Goal: Task Accomplishment & Management: Manage account settings

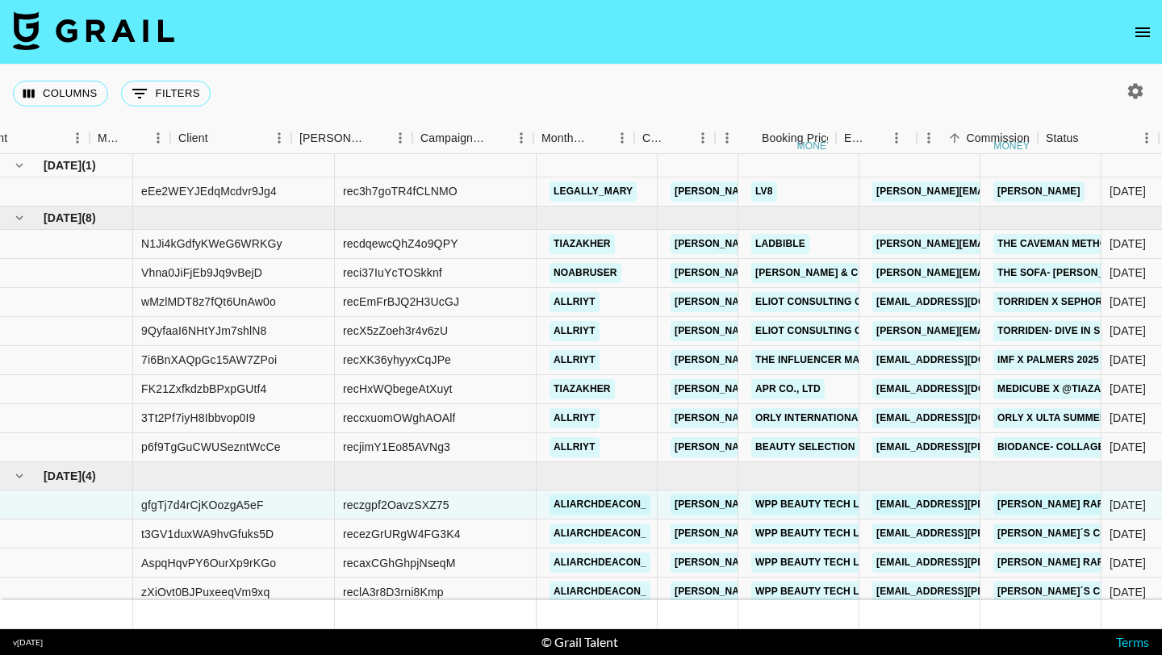
scroll to position [6, 568]
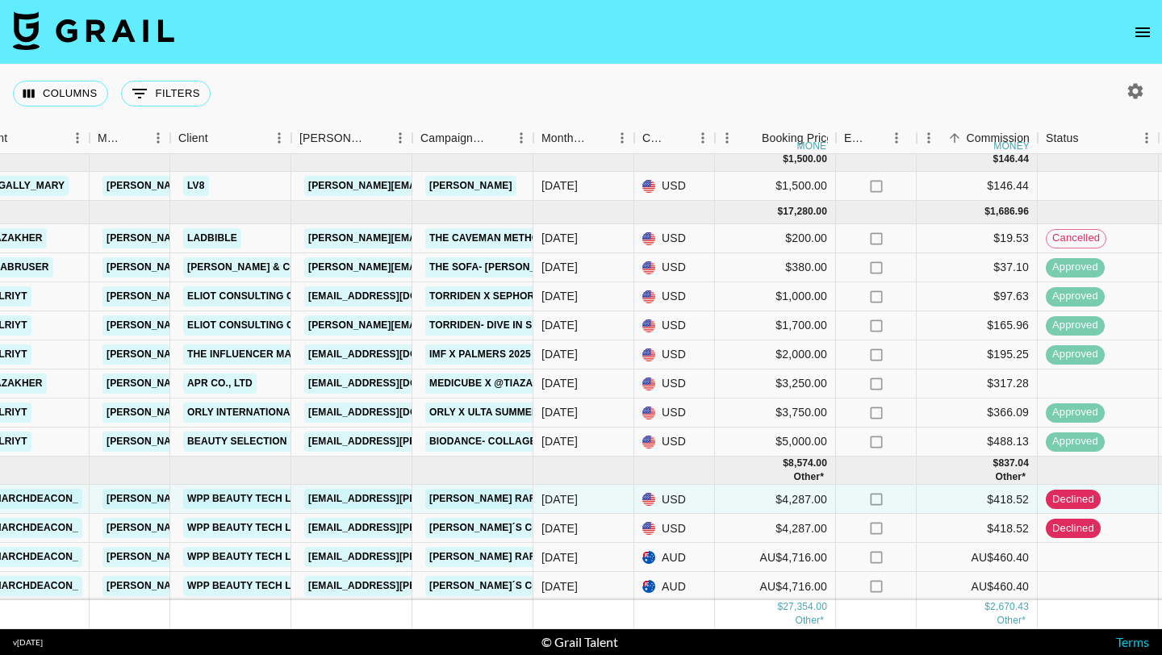
click at [1146, 30] on icon "open drawer" at bounding box center [1142, 32] width 19 height 19
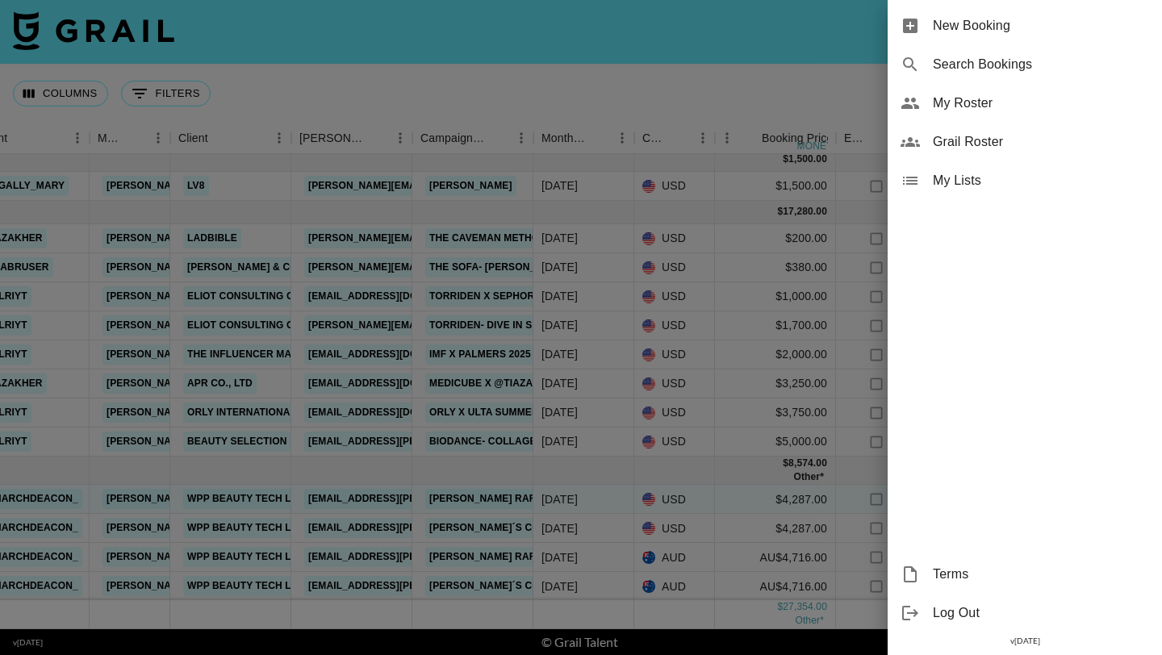
click at [976, 108] on span "My Roster" at bounding box center [1041, 103] width 216 height 19
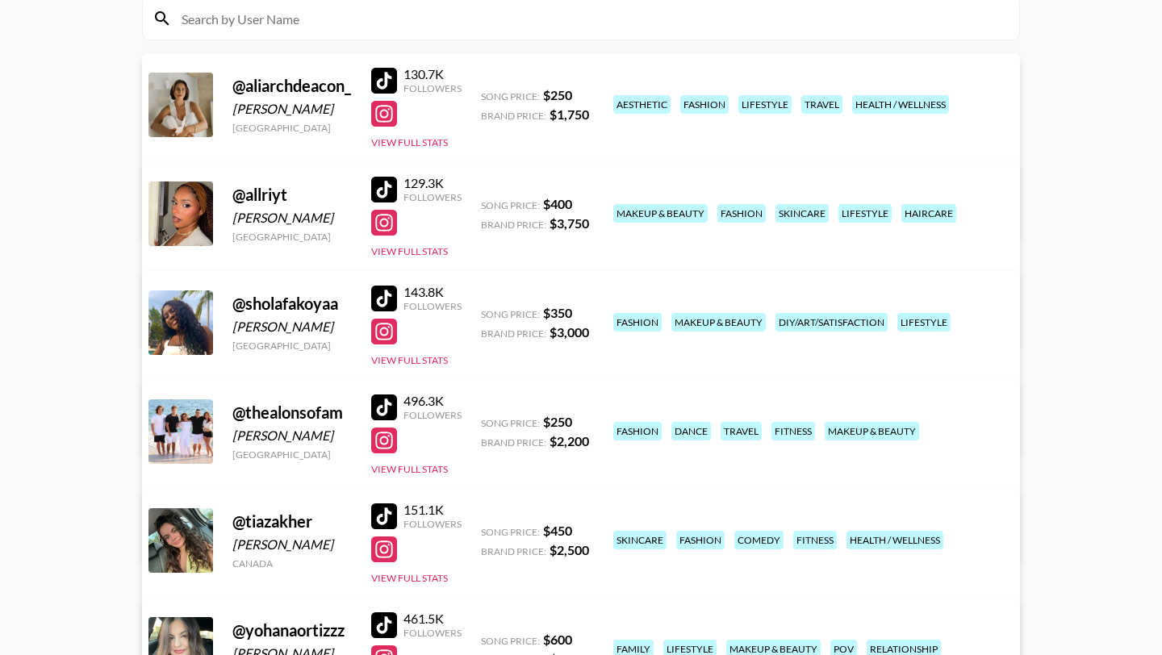
scroll to position [231, 0]
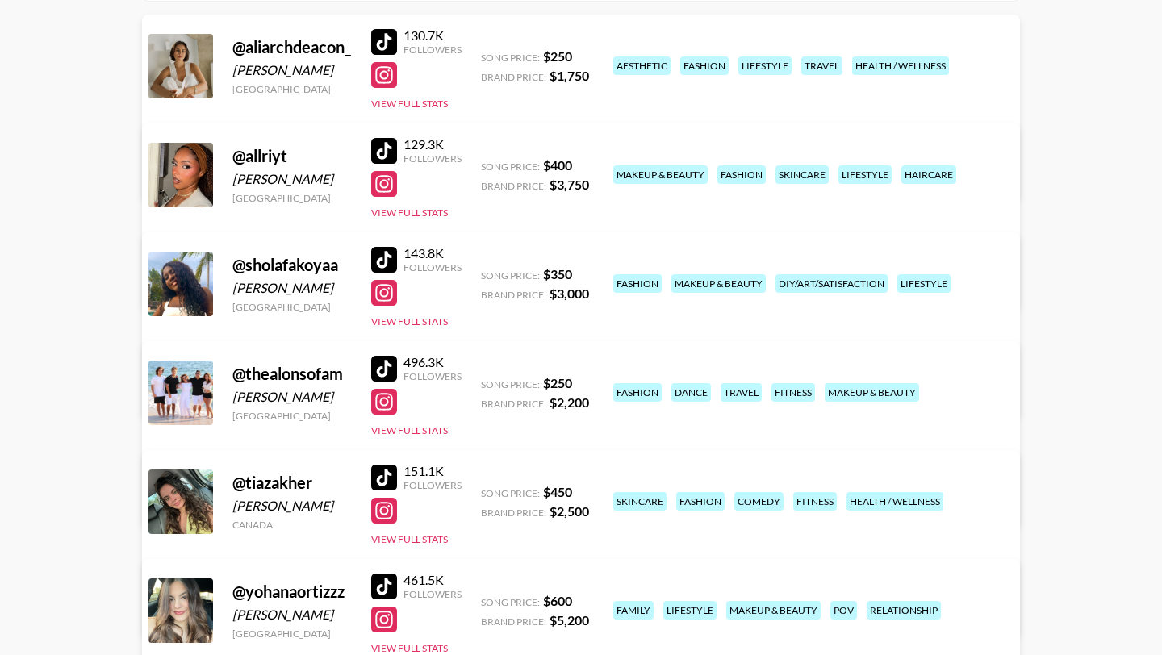
click at [387, 363] on div at bounding box center [384, 369] width 26 height 26
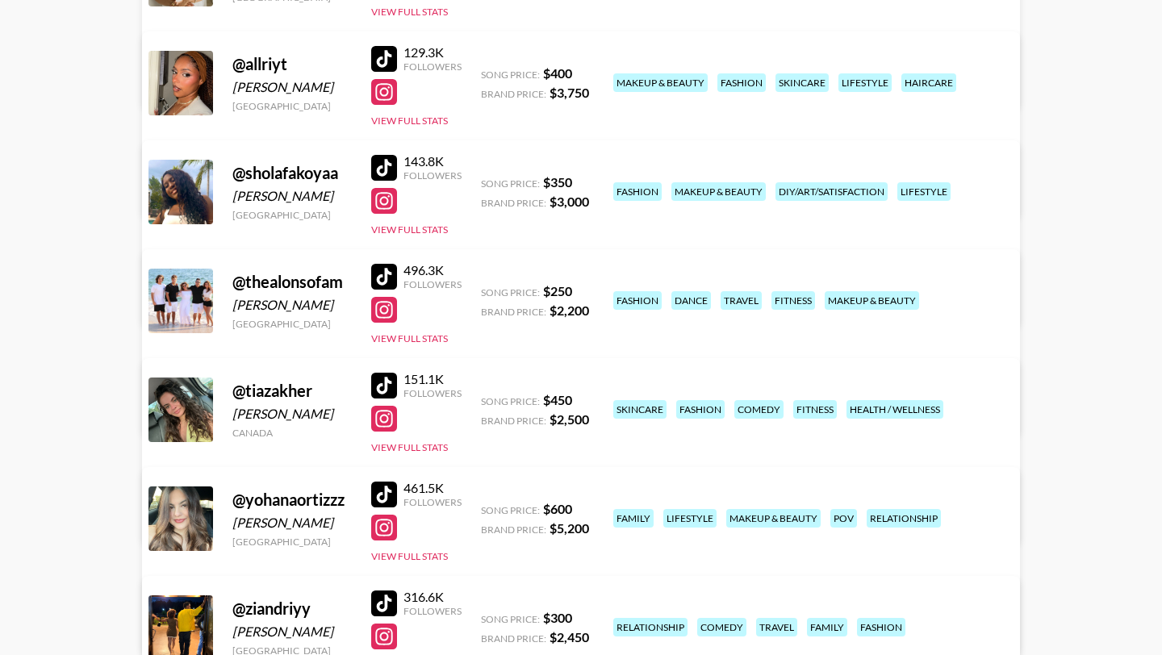
scroll to position [456, 0]
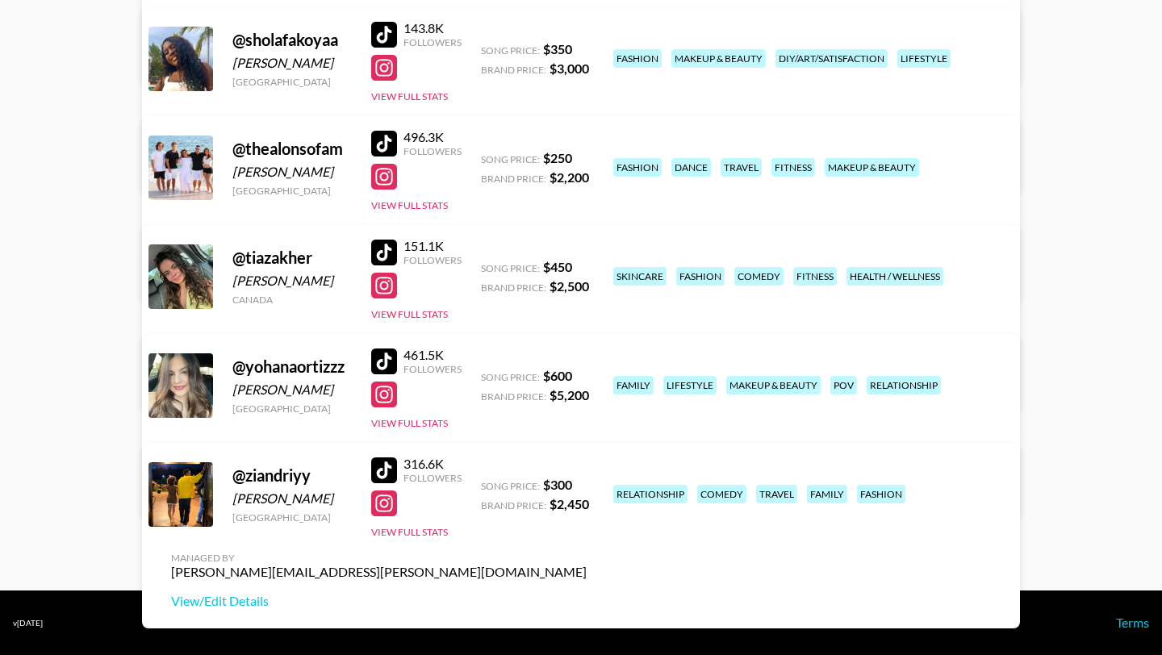
click at [386, 468] on div at bounding box center [384, 471] width 26 height 26
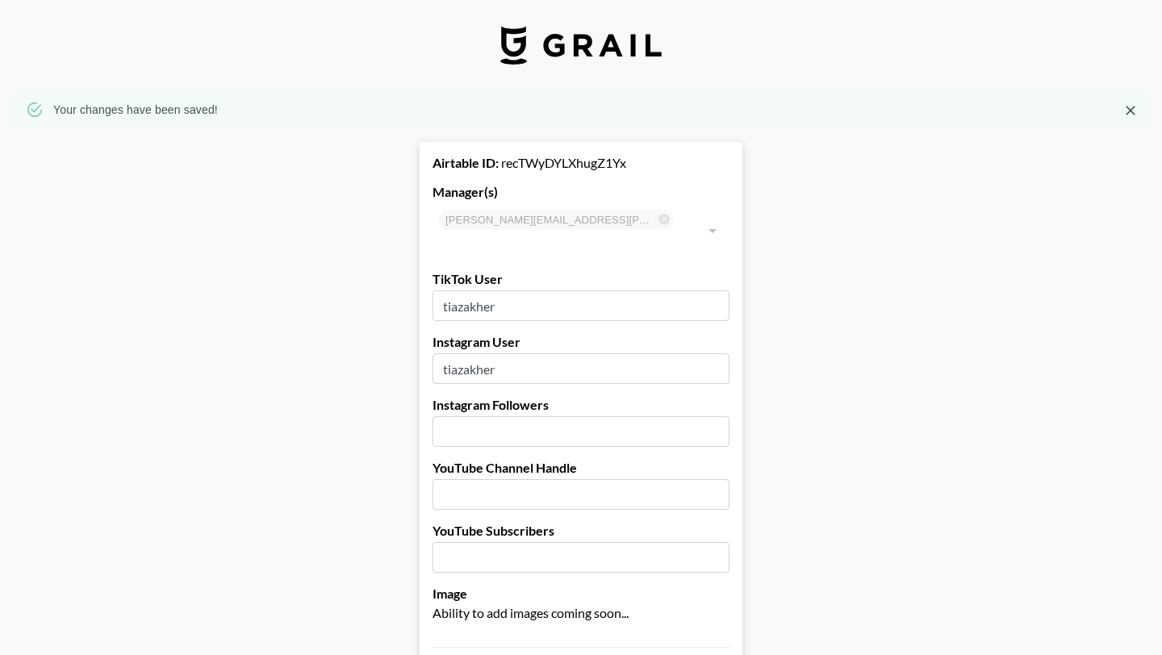
select select "USD"
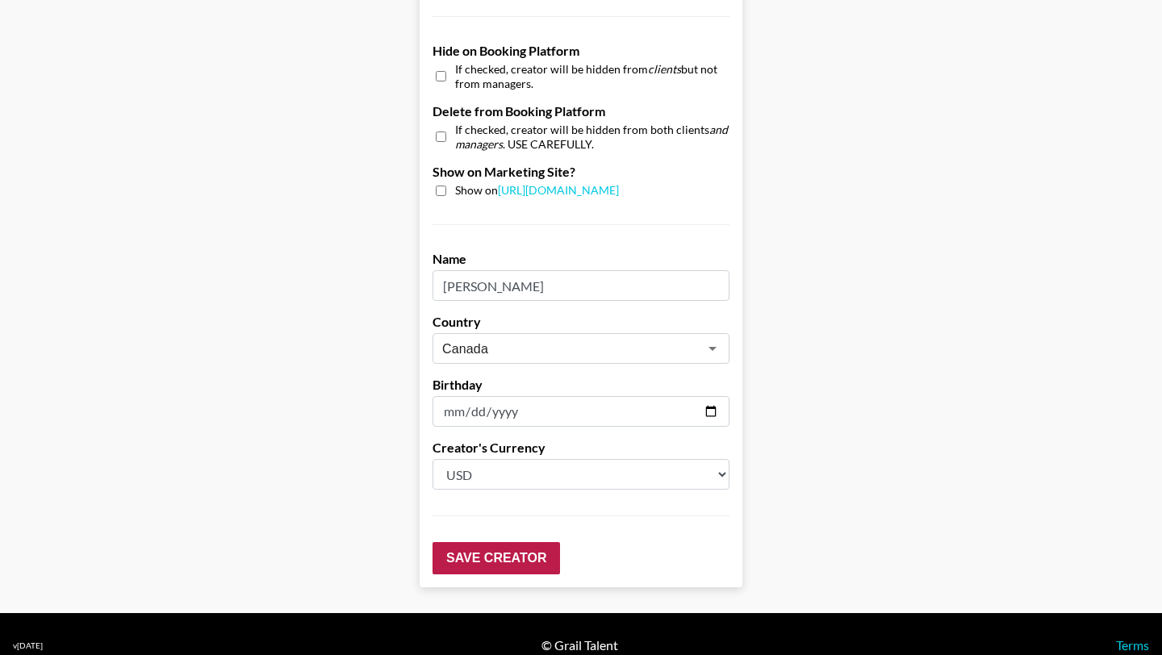
click at [516, 542] on input "Save Creator" at bounding box center [497, 558] width 128 height 32
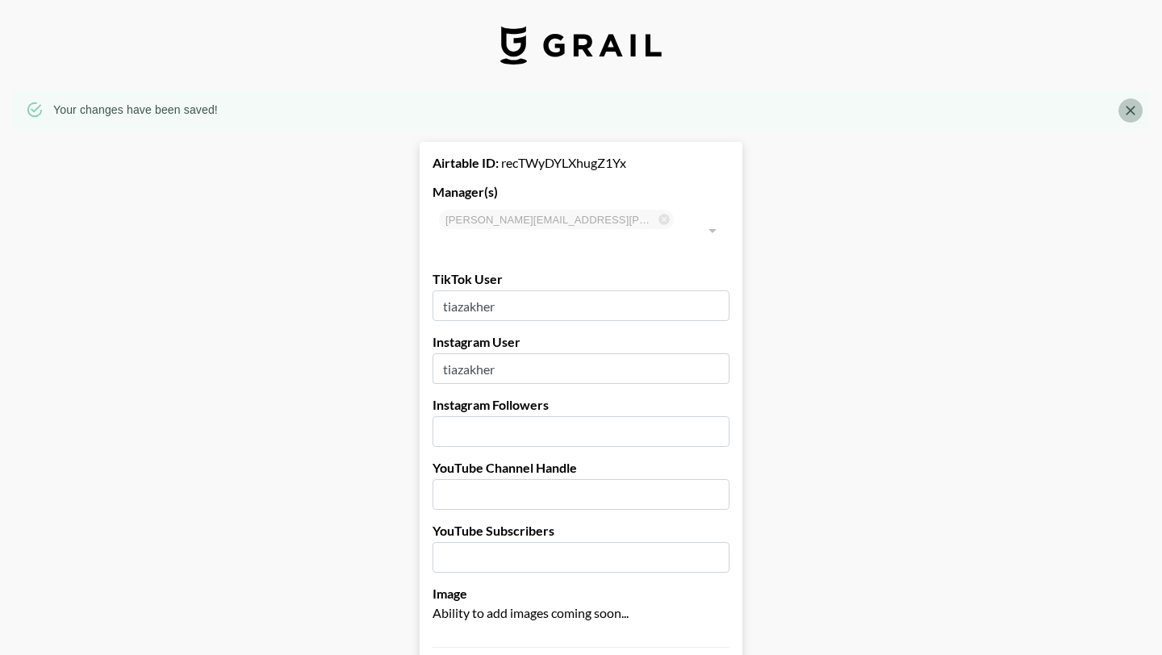
click at [1128, 109] on icon "Close" at bounding box center [1131, 111] width 10 height 10
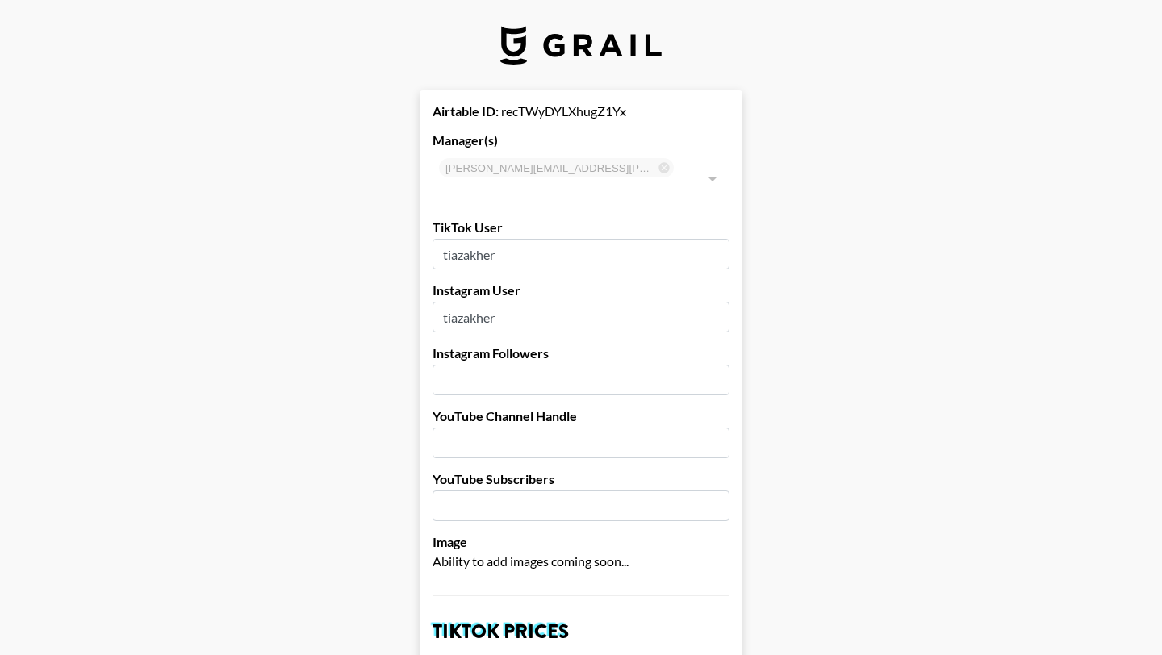
click at [625, 44] on img at bounding box center [580, 45] width 161 height 39
